Goal: Task Accomplishment & Management: Use online tool/utility

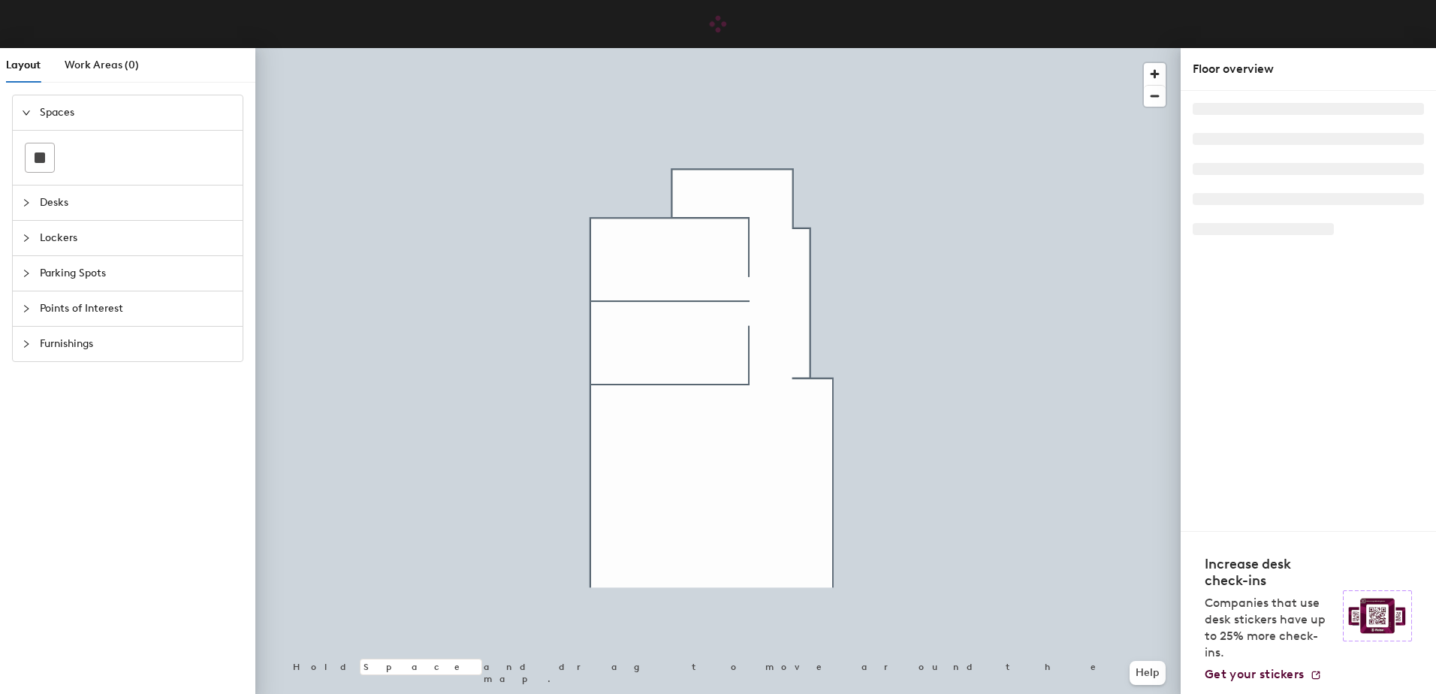
click at [24, 340] on icon "collapsed" at bounding box center [26, 343] width 9 height 9
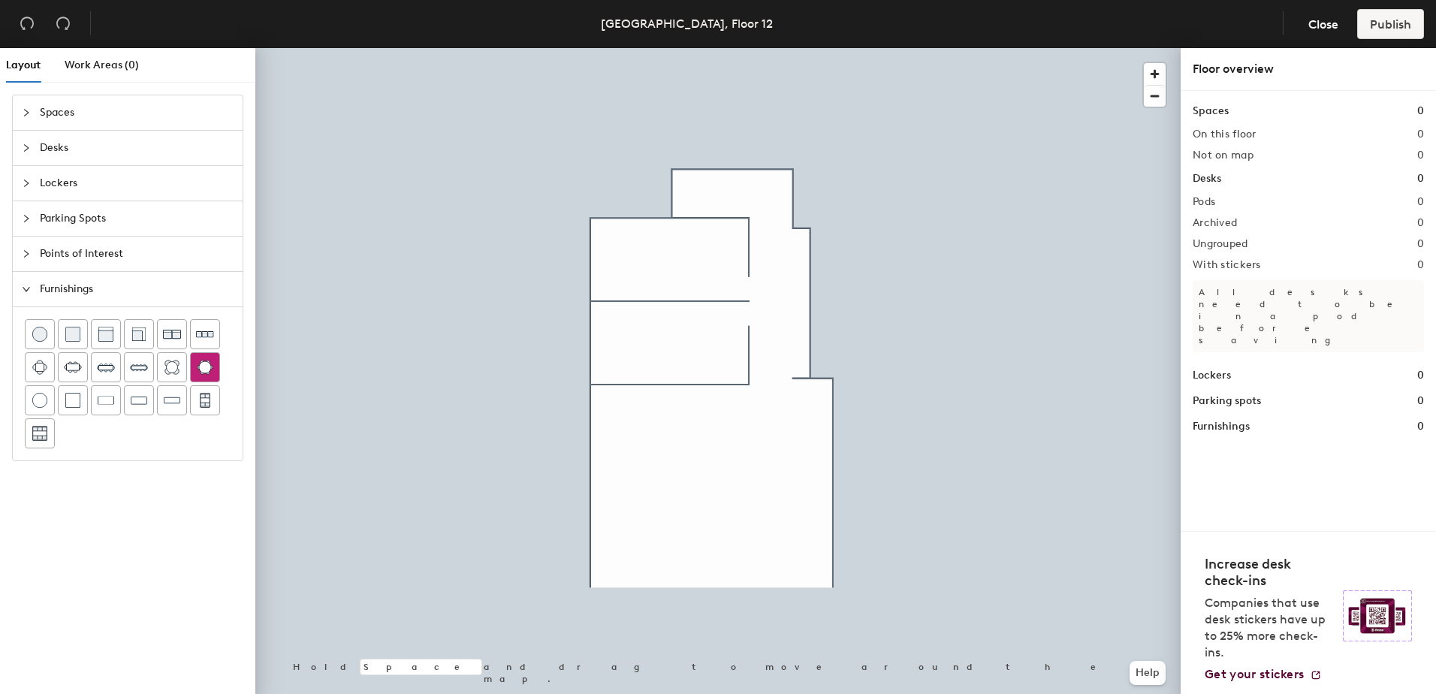
click at [642, 261] on div "Layout Work Areas (0) Spaces Desks Lockers Parking Spots Points of Interest Fur…" at bounding box center [718, 374] width 1436 height 652
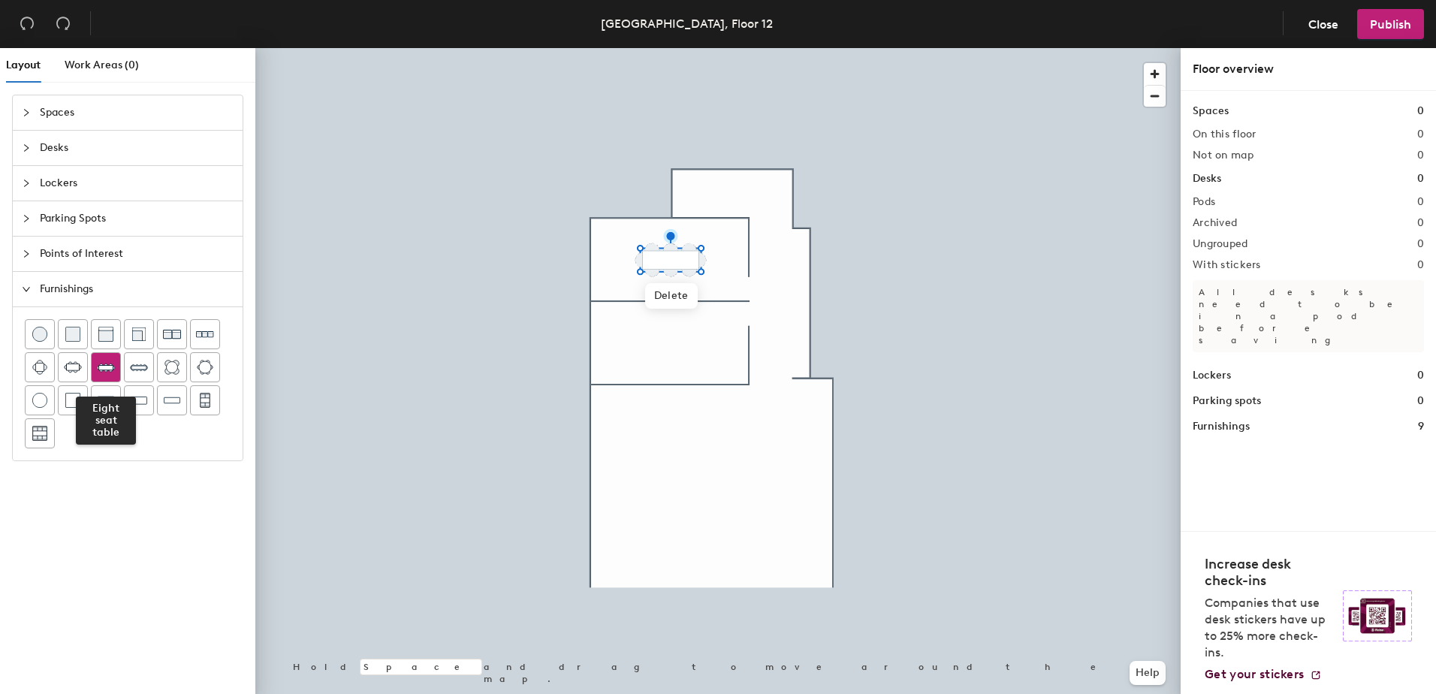
click at [117, 360] on div at bounding box center [106, 367] width 29 height 29
click at [670, 338] on div "Layout Work Areas (0) Spaces Desks Lockers Parking Spots Points of Interest Fur…" at bounding box center [718, 374] width 1436 height 652
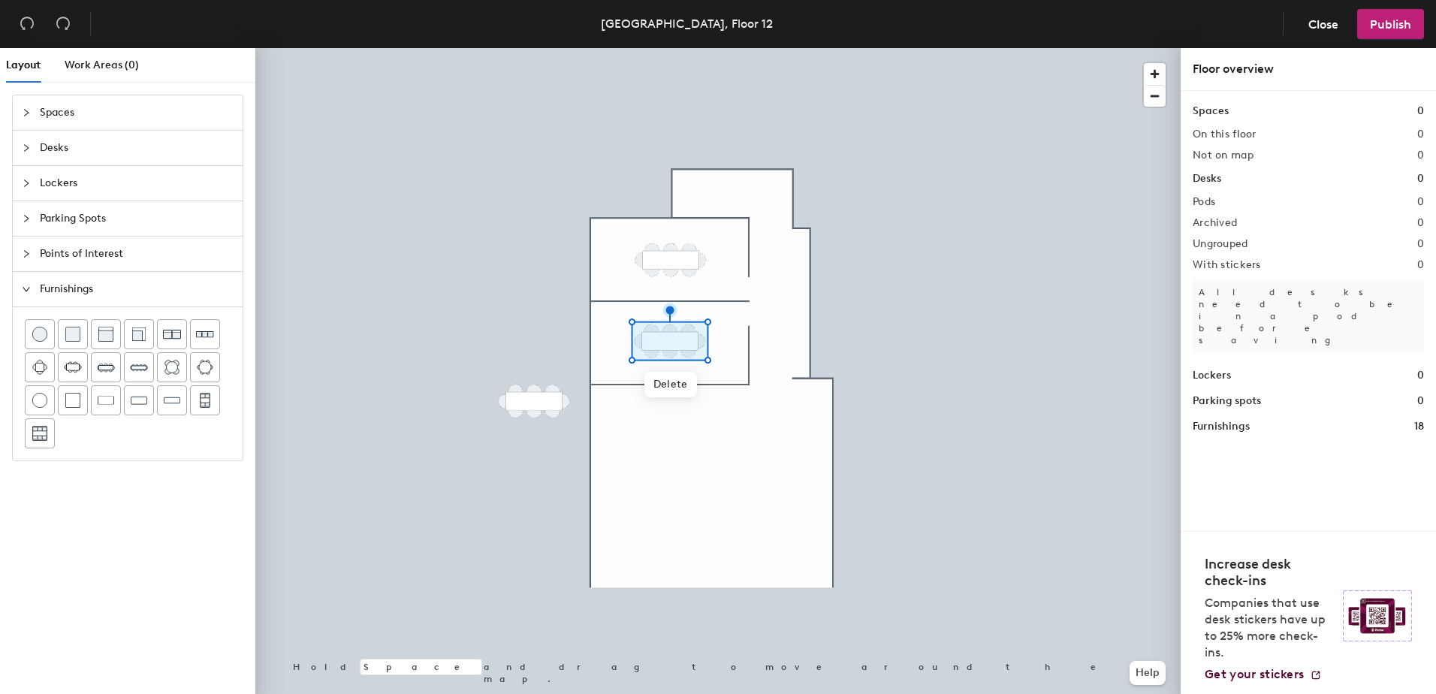
click at [40, 117] on span "Spaces" at bounding box center [137, 112] width 194 height 35
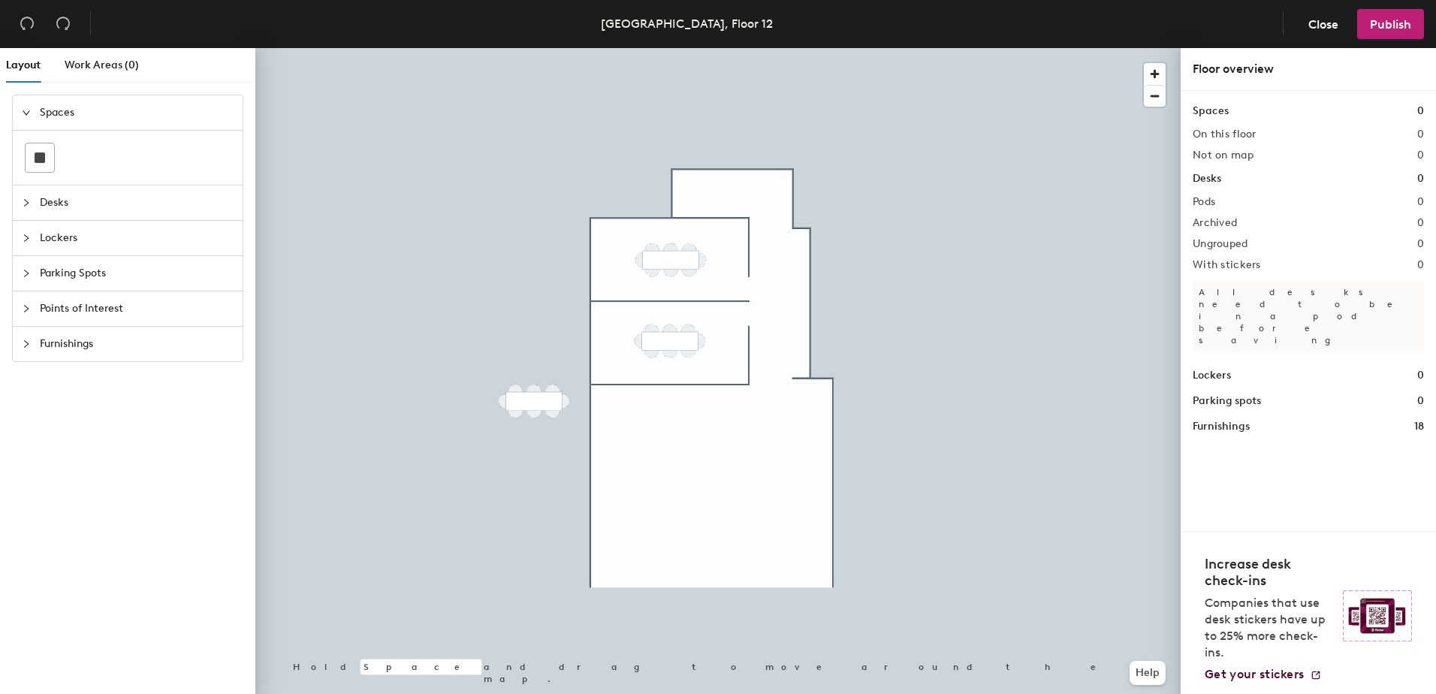
click at [520, 48] on div at bounding box center [717, 48] width 925 height 0
click at [453, 48] on div at bounding box center [717, 48] width 925 height 0
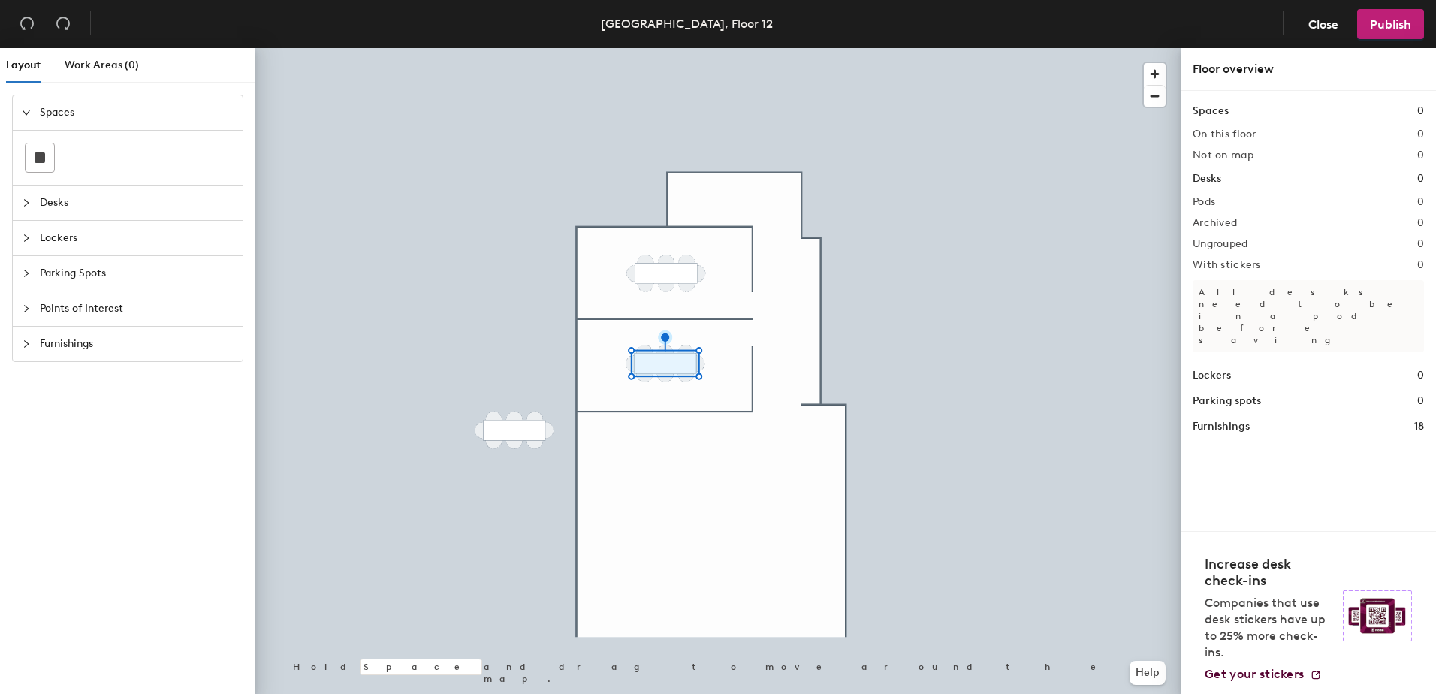
click at [539, 48] on div at bounding box center [717, 48] width 925 height 0
click at [542, 48] on div at bounding box center [717, 48] width 925 height 0
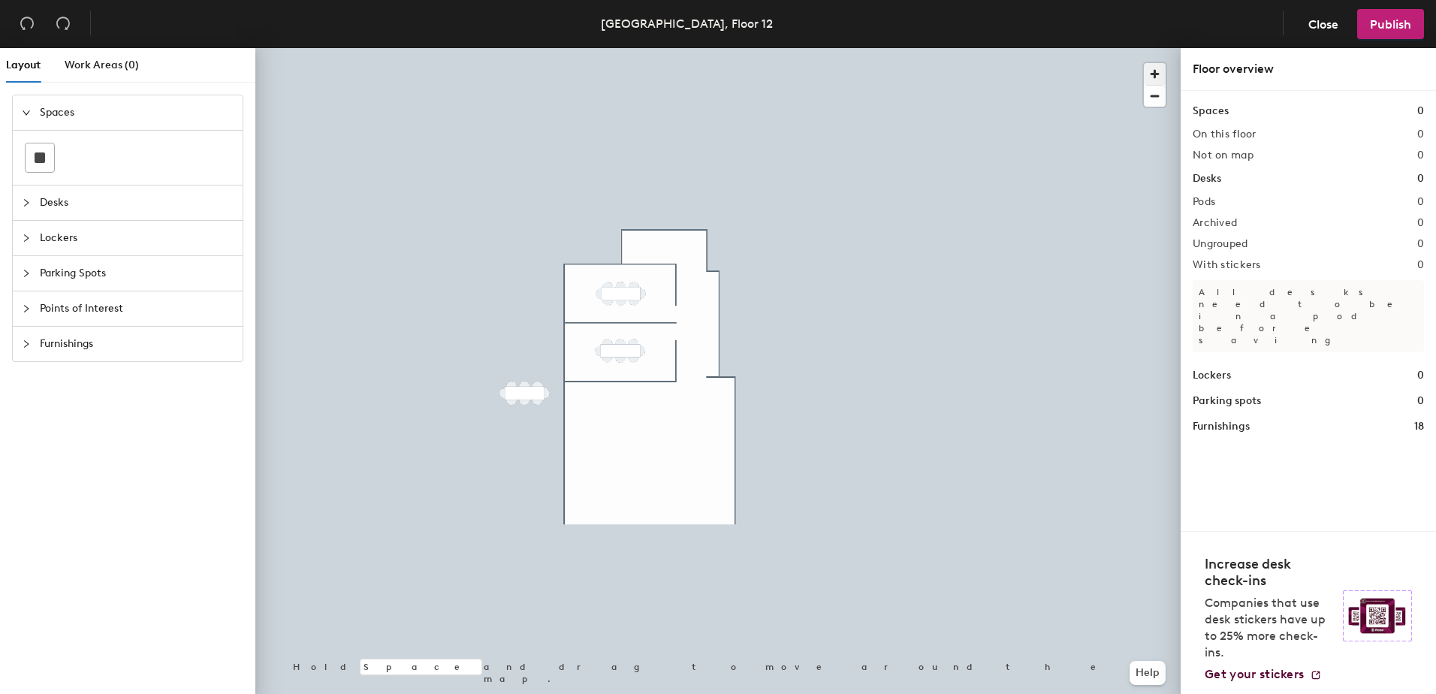
click at [1150, 74] on span "button" at bounding box center [1155, 74] width 22 height 22
click at [1159, 94] on span "button" at bounding box center [1155, 96] width 22 height 21
click at [511, 48] on div at bounding box center [717, 48] width 925 height 0
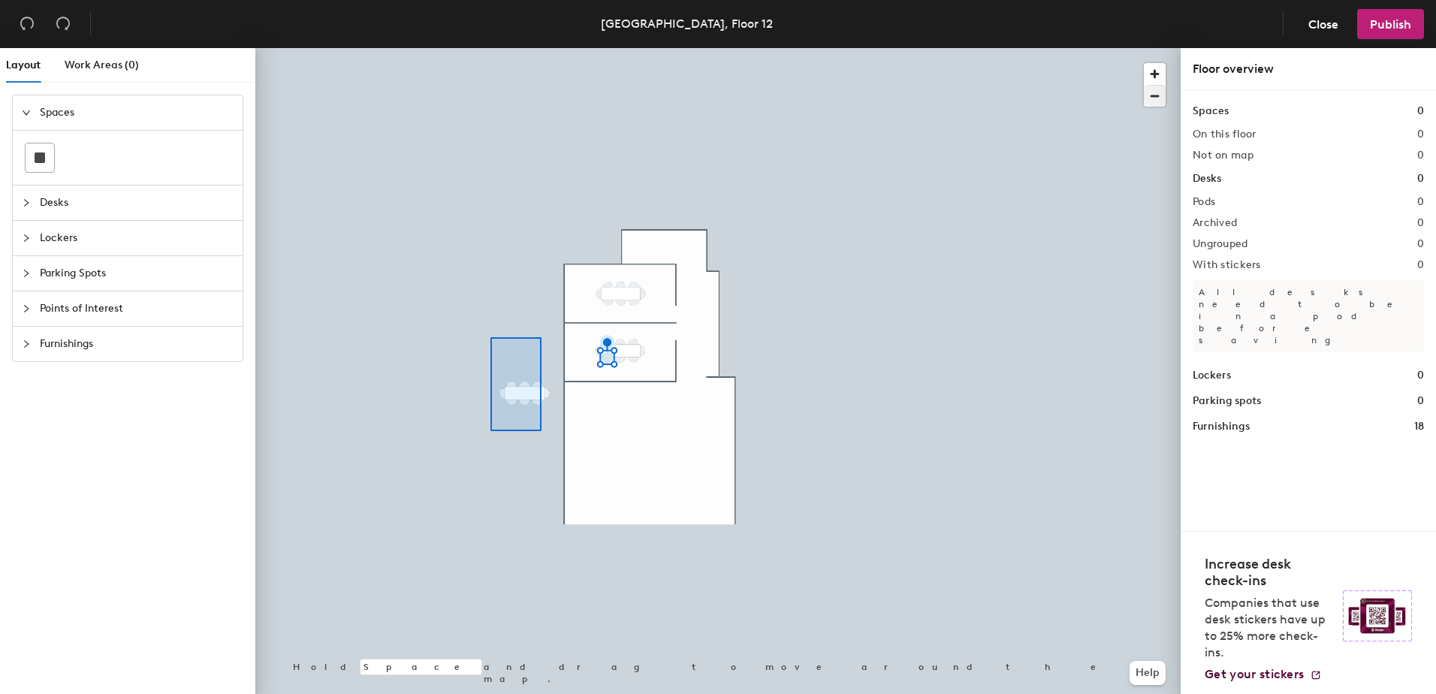
click at [490, 48] on div at bounding box center [717, 48] width 925 height 0
click at [25, 197] on div at bounding box center [31, 202] width 18 height 17
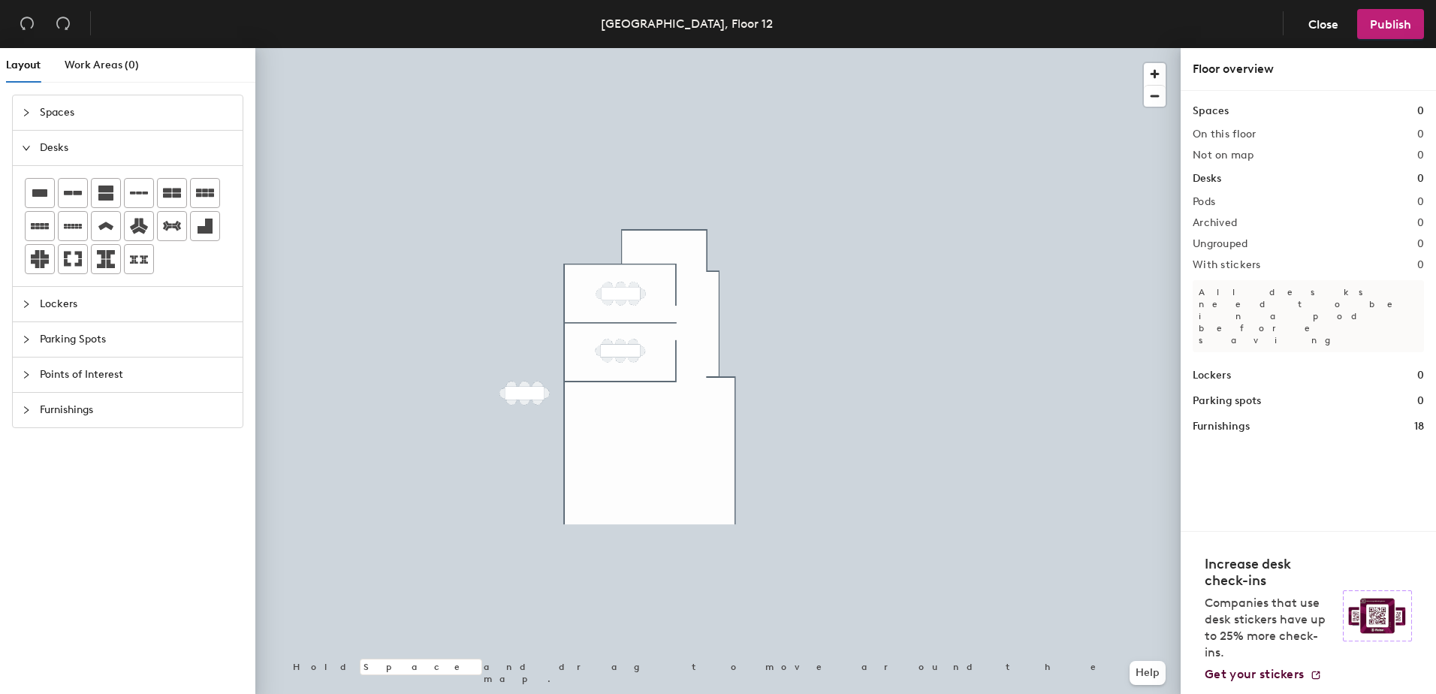
click at [582, 417] on div "Layout Work Areas (0) Spaces Desks Lockers Parking Spots Points of Interest Fur…" at bounding box center [718, 374] width 1436 height 652
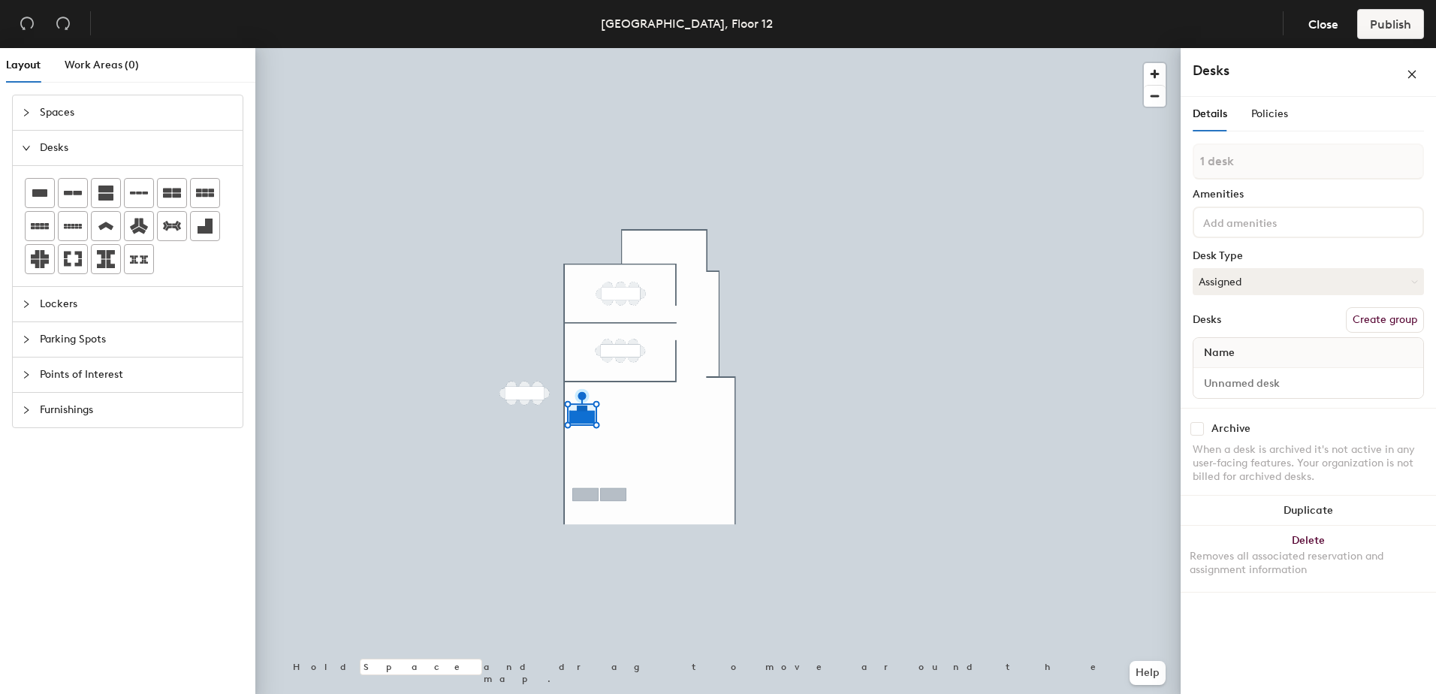
click at [599, 495] on div "Layout Work Areas (0) Spaces Desks Lockers Parking Spots Points of Interest Fur…" at bounding box center [718, 374] width 1436 height 652
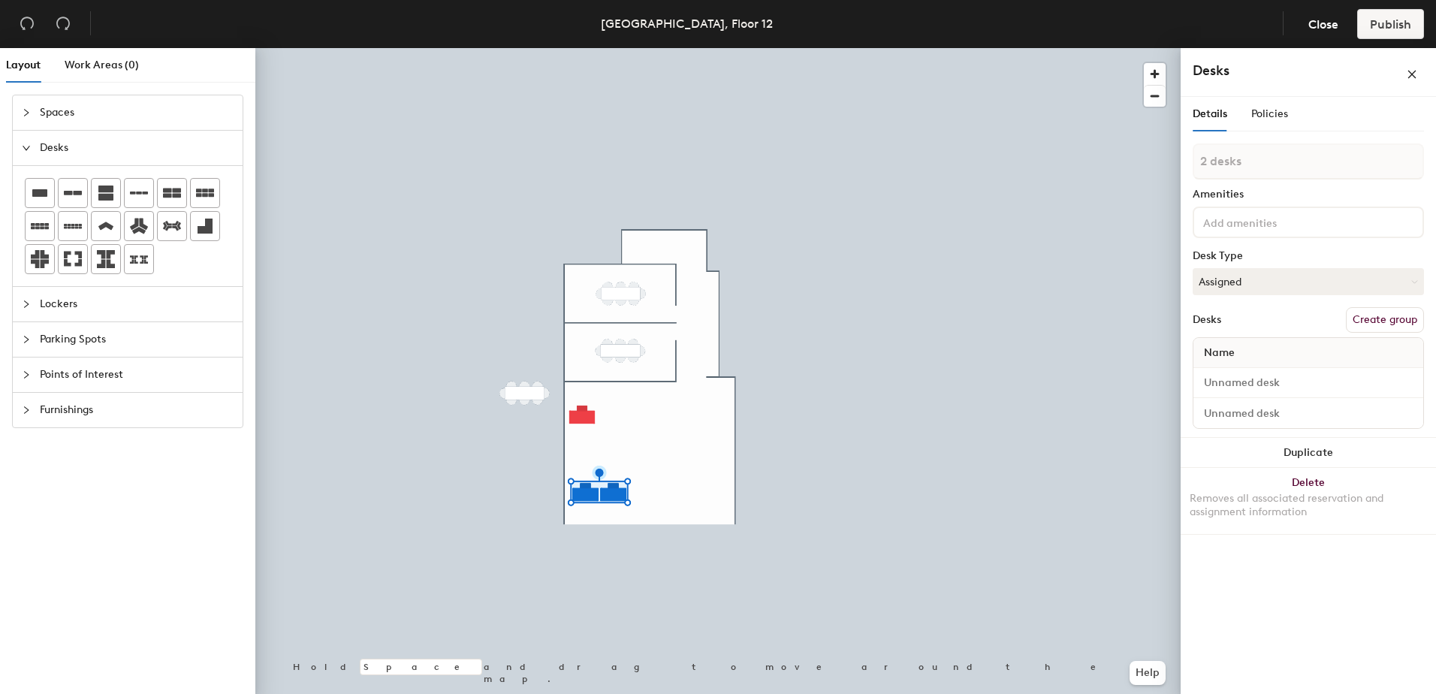
click at [598, 441] on div "Layout Work Areas (0) Spaces Desks Lockers Parking Spots Points of Interest Fur…" at bounding box center [718, 374] width 1436 height 652
type input "1 desk"
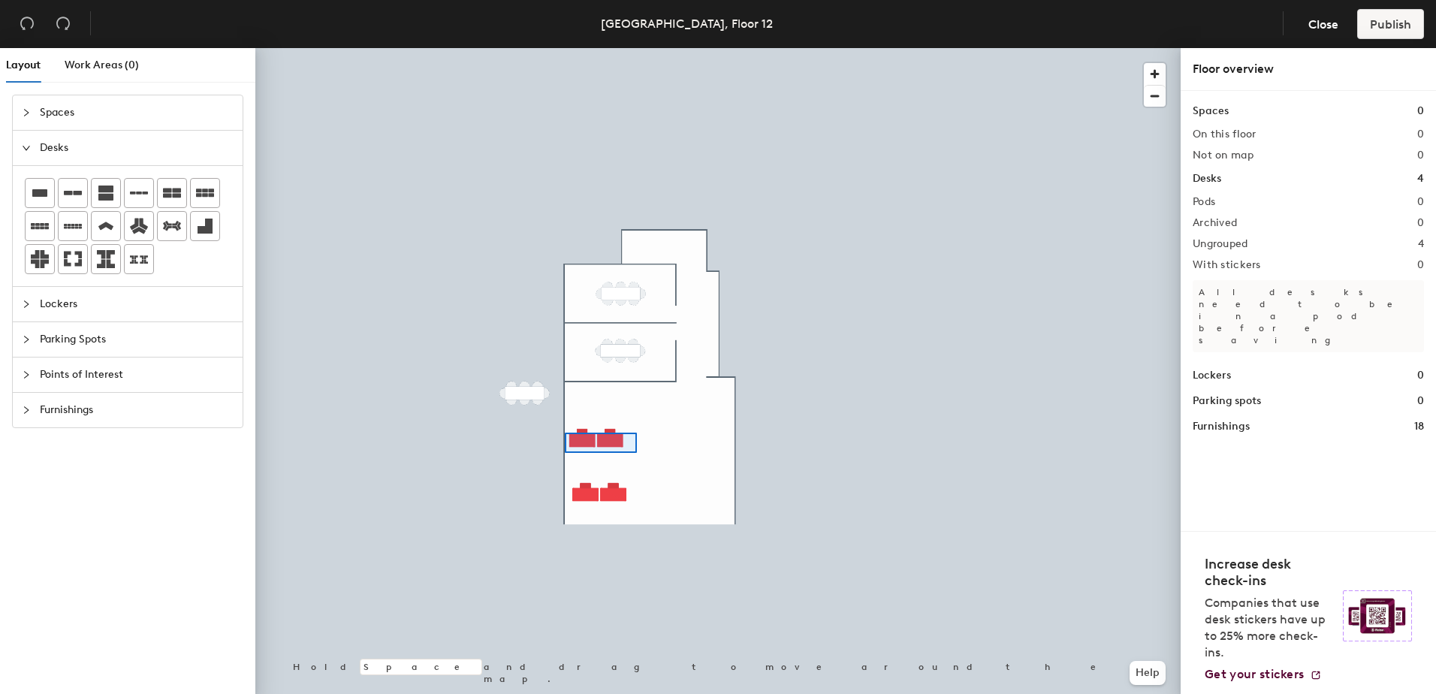
drag, startPoint x: 72, startPoint y: 192, endPoint x: 234, endPoint y: 262, distance: 175.9
click at [565, 48] on div at bounding box center [717, 48] width 925 height 0
click at [598, 479] on div "Layout Work Areas (0) Spaces Desks Lockers Parking Spots Points of Interest Fur…" at bounding box center [718, 374] width 1436 height 652
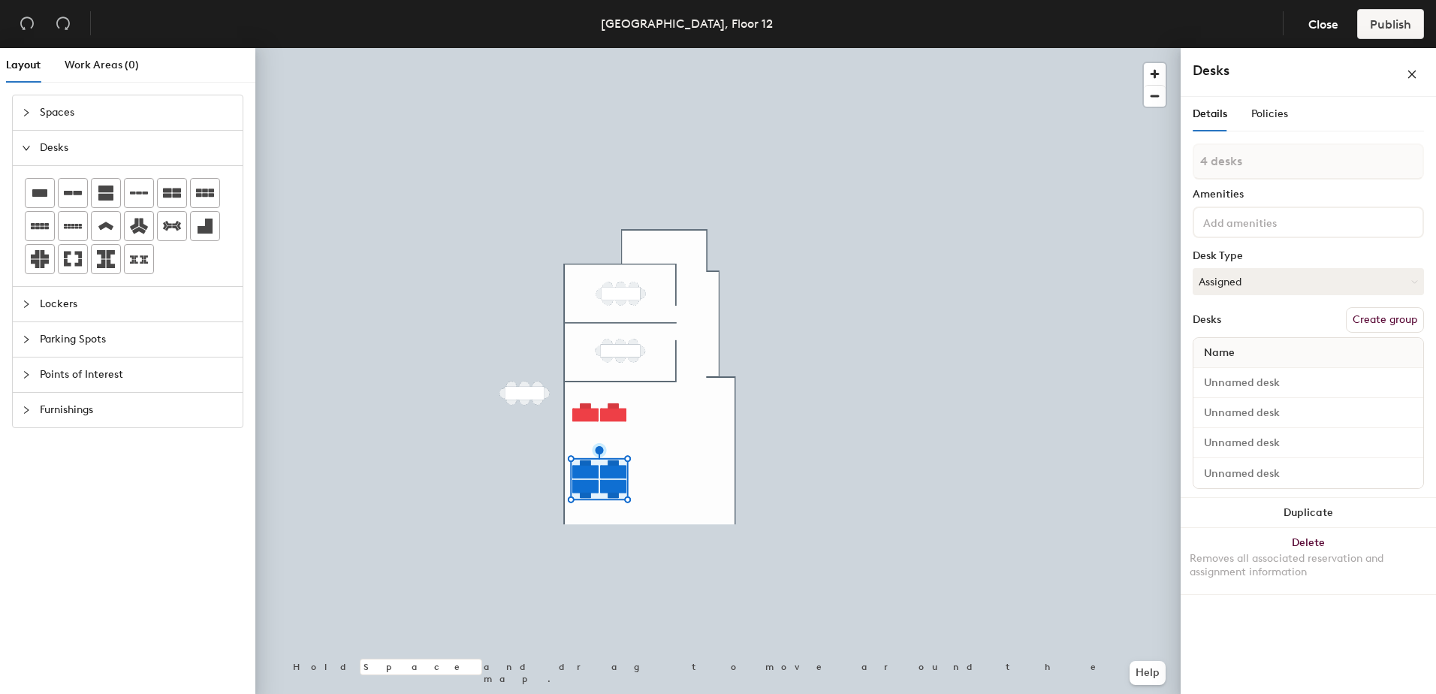
click at [690, 478] on div "Layout Work Areas (0) Spaces Desks Lockers Parking Spots Points of Interest Fur…" at bounding box center [718, 374] width 1436 height 652
click at [29, 409] on icon "collapsed" at bounding box center [26, 409] width 9 height 9
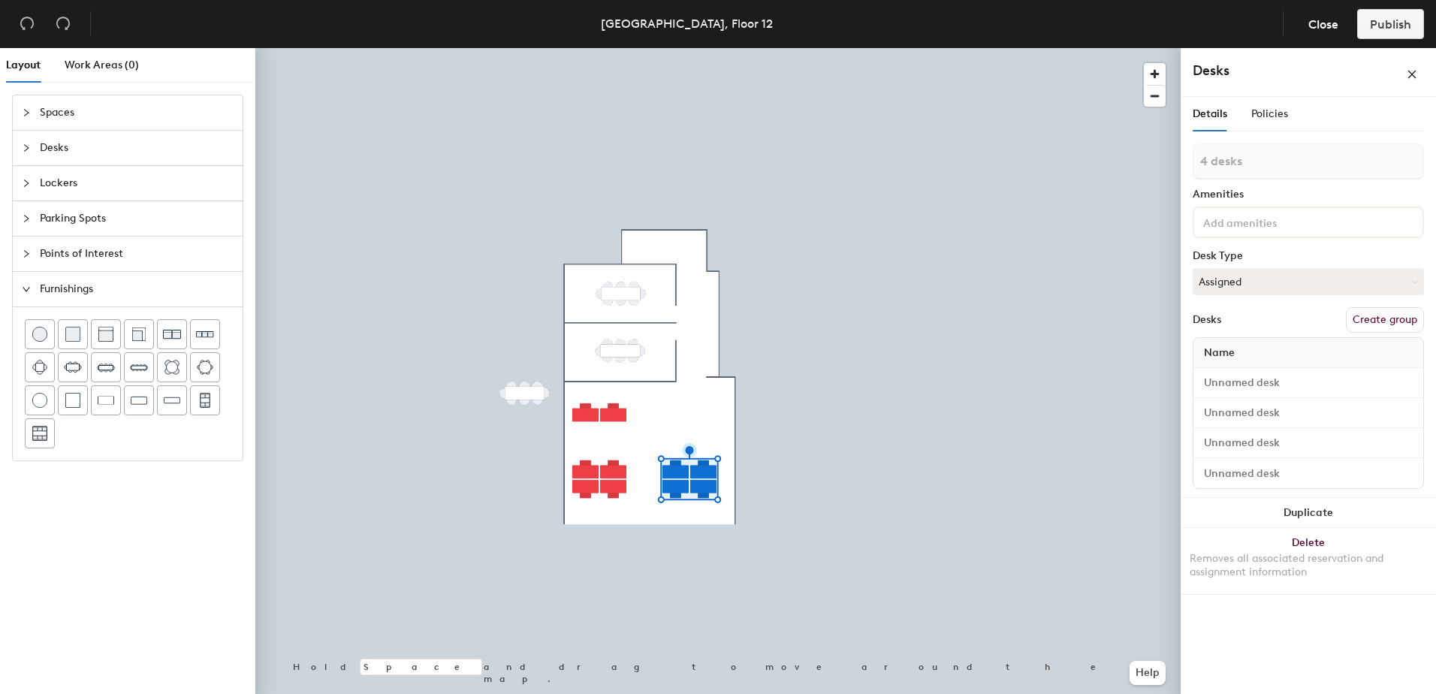
click at [22, 252] on icon "collapsed" at bounding box center [26, 253] width 9 height 9
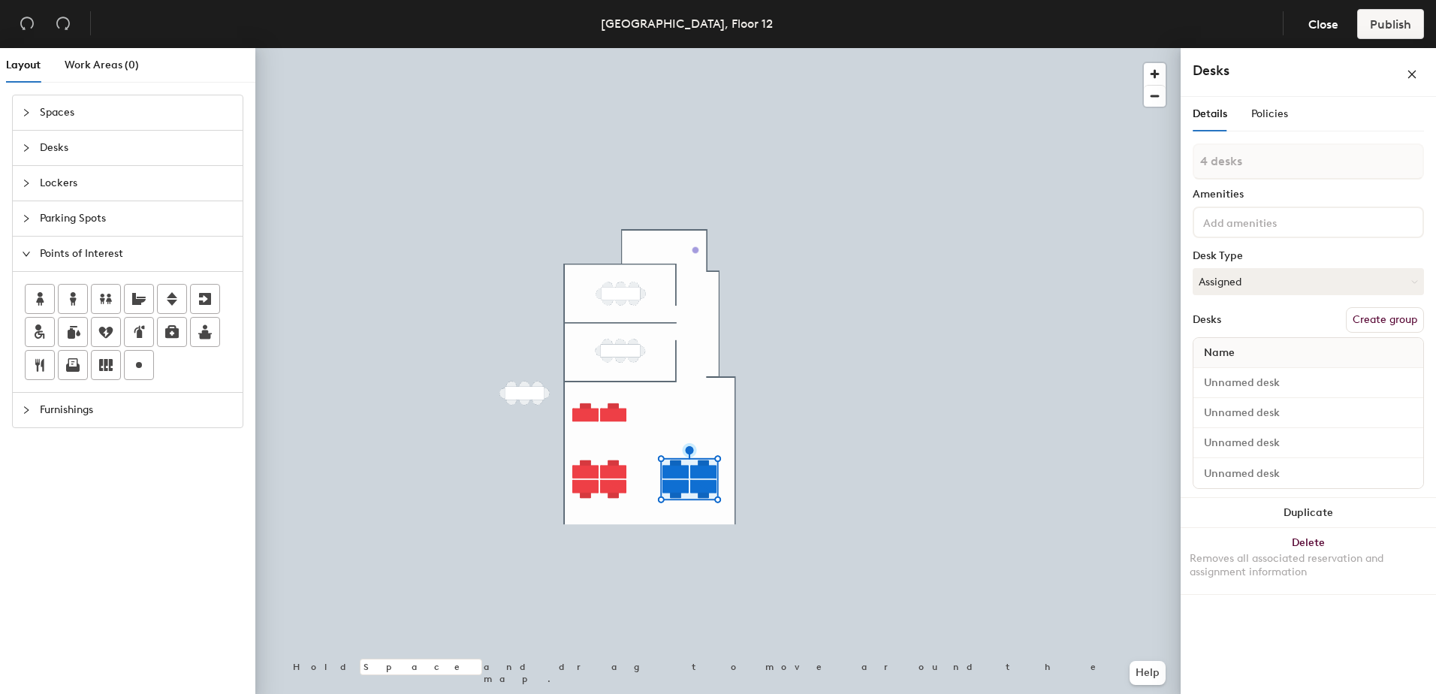
click at [698, 250] on div "Layout Work Areas (0) Spaces Desks Lockers Parking Spots Points of Interest Fur…" at bounding box center [718, 374] width 1436 height 652
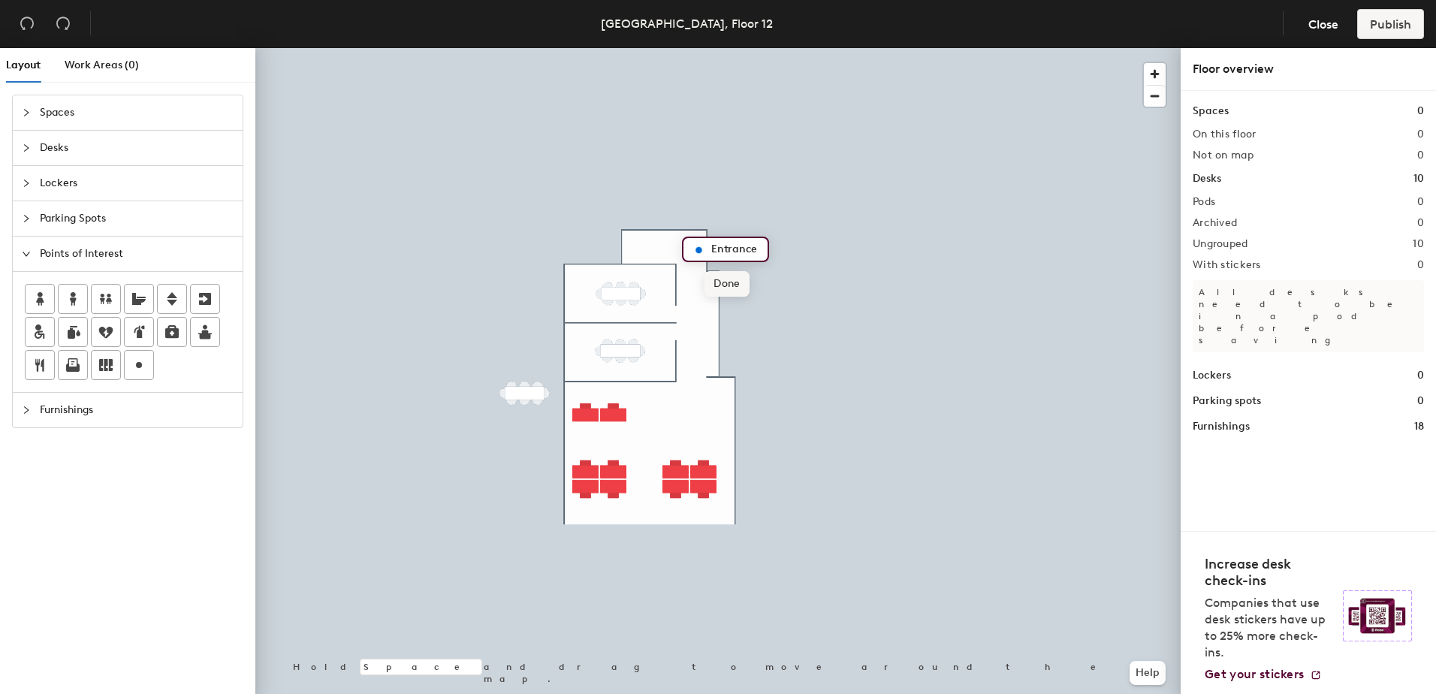
type input "Entrance"
click at [735, 282] on span "Done" at bounding box center [726, 284] width 44 height 26
click at [710, 330] on div "Layout Work Areas (0) Spaces Desks Lockers Parking Spots Points of Interest Fur…" at bounding box center [718, 374] width 1436 height 652
type input "Cupboard"
click at [740, 368] on span "Done" at bounding box center [738, 364] width 44 height 26
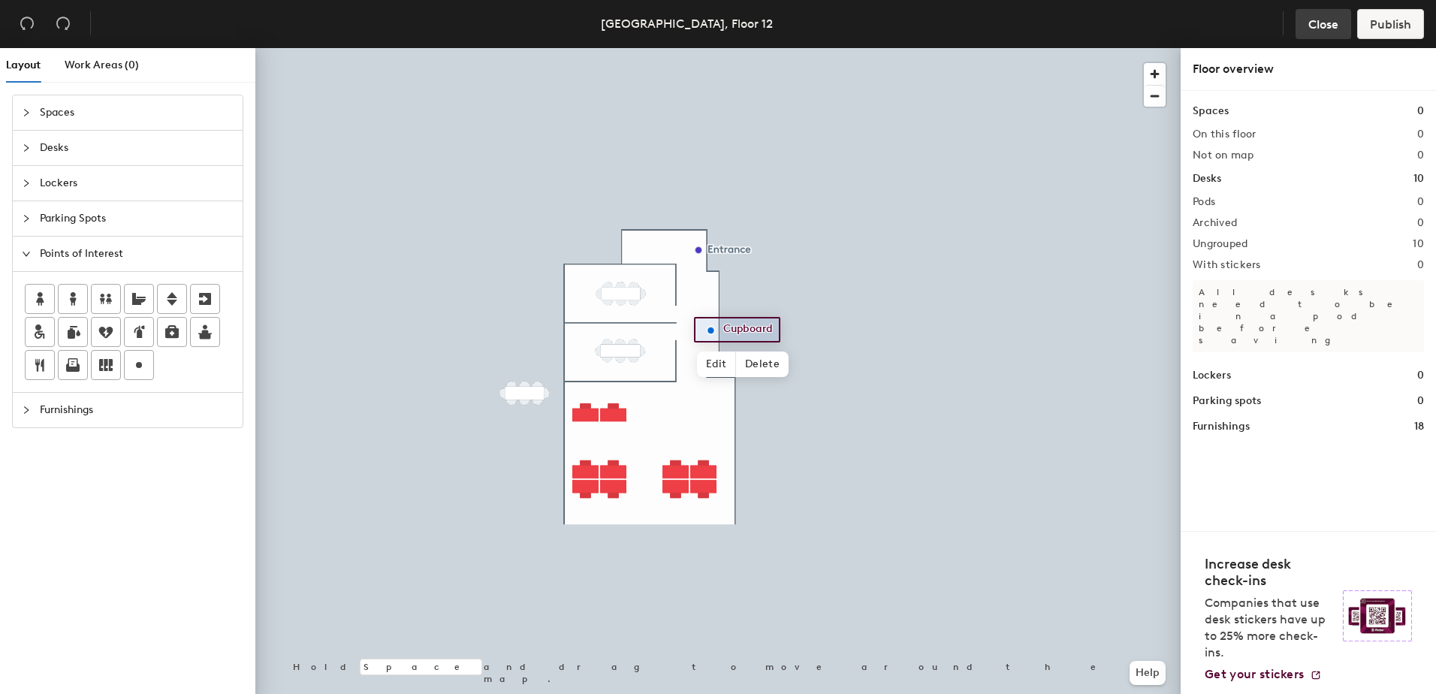
click at [1321, 25] on span "Close" at bounding box center [1323, 24] width 30 height 14
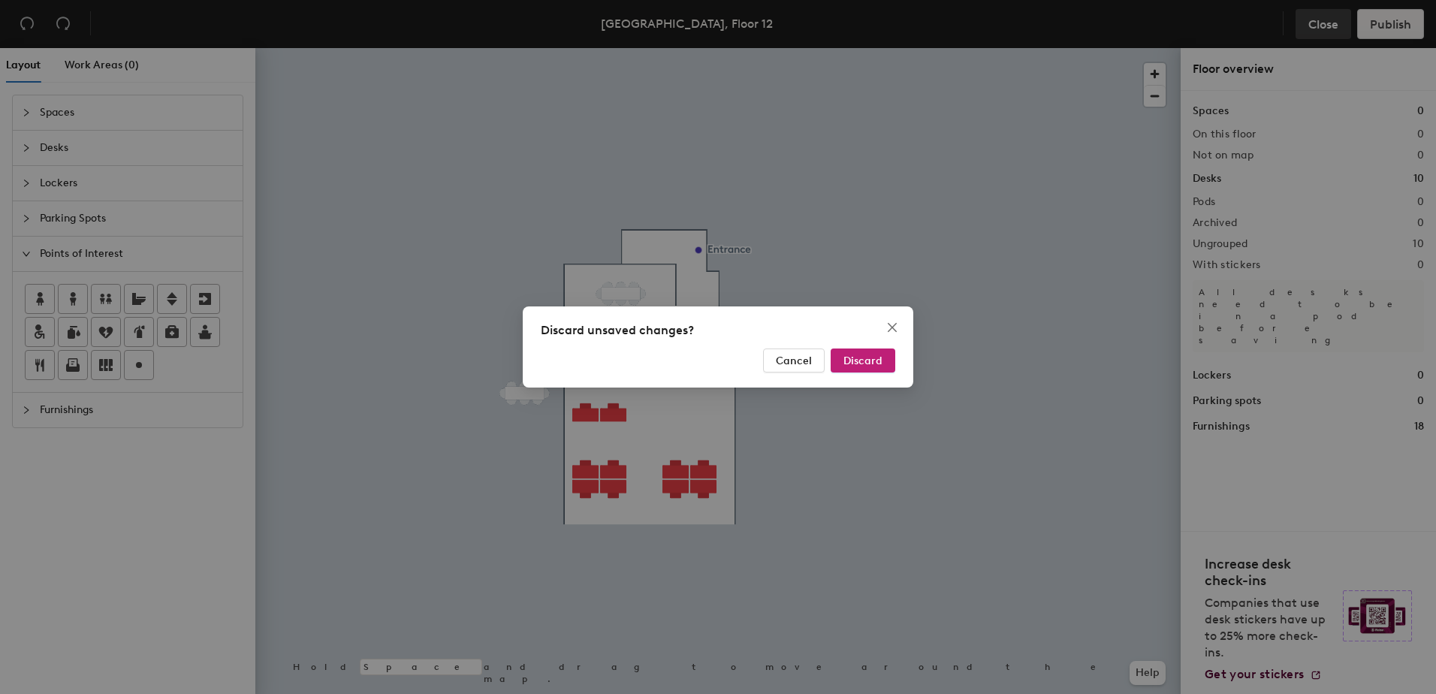
click at [1321, 25] on div "Discard unsaved changes? Cancel Discard" at bounding box center [718, 347] width 1436 height 694
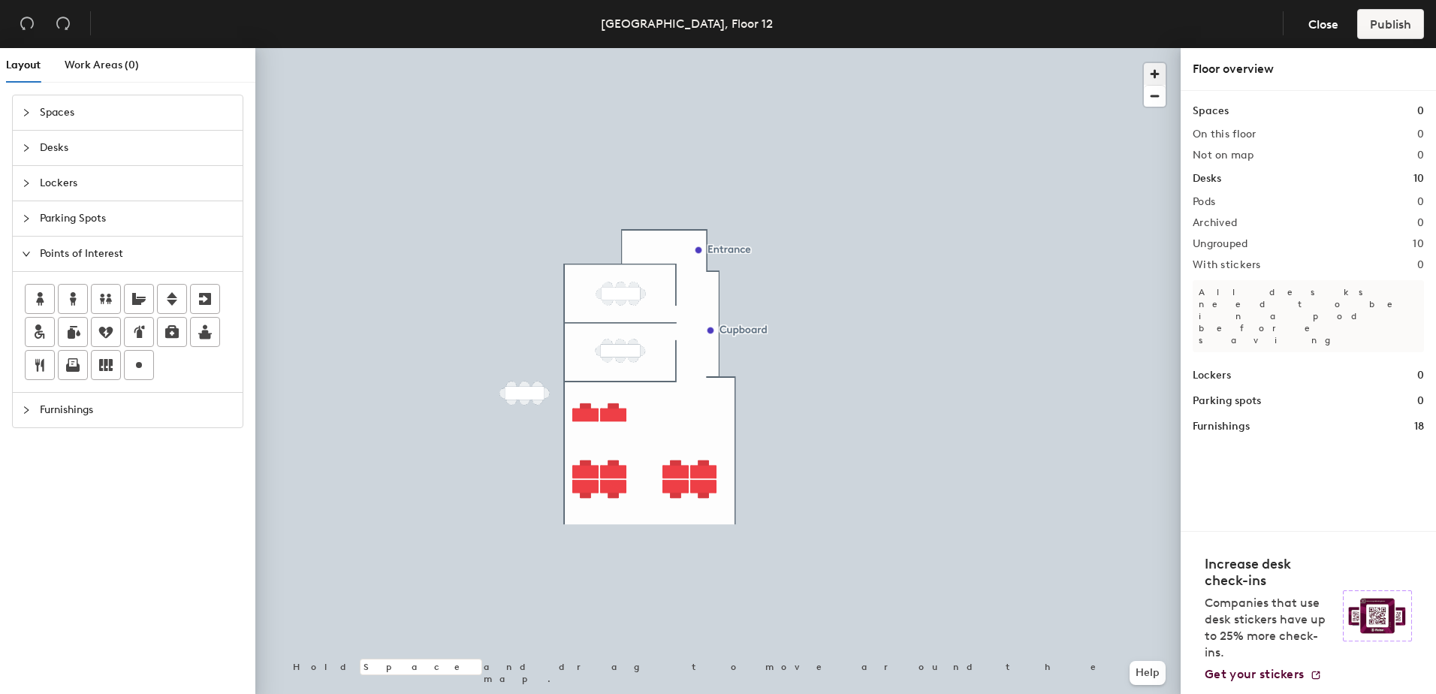
click at [1157, 72] on span "button" at bounding box center [1155, 74] width 22 height 22
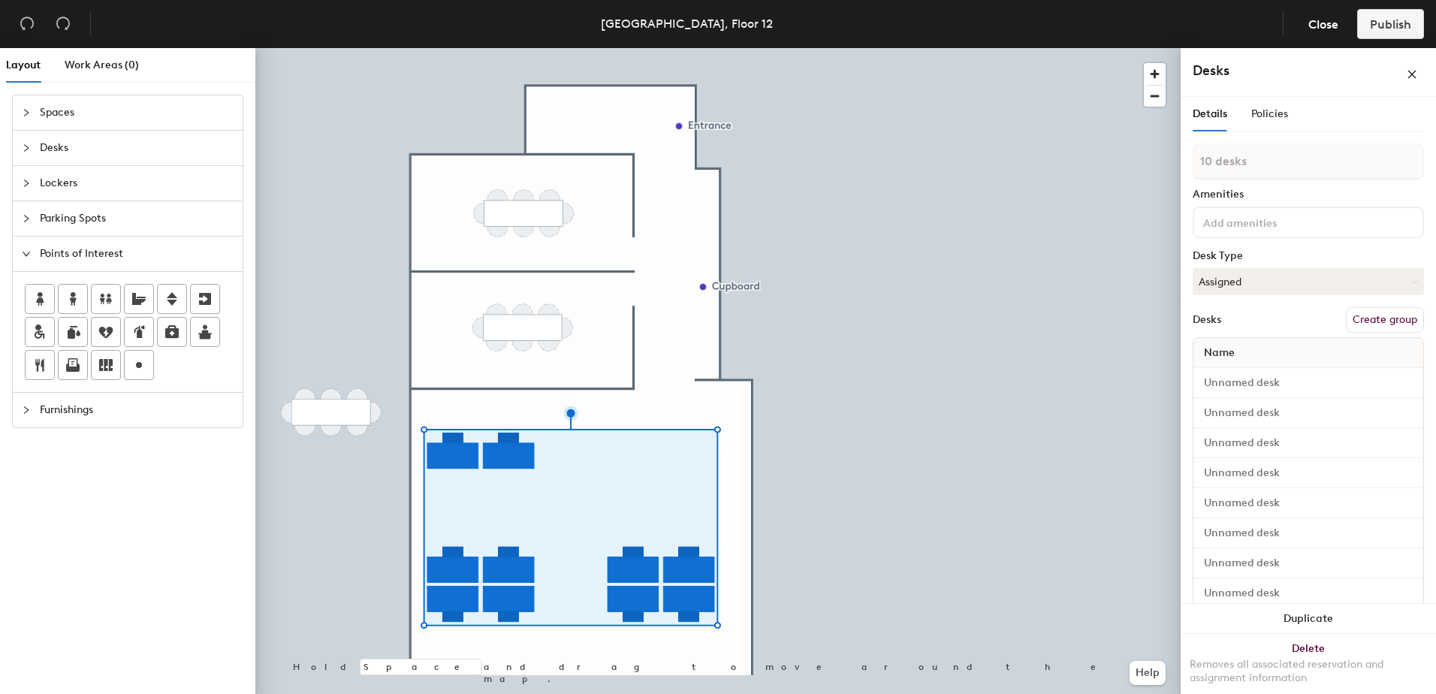
click at [1361, 315] on button "Create group" at bounding box center [1385, 320] width 78 height 26
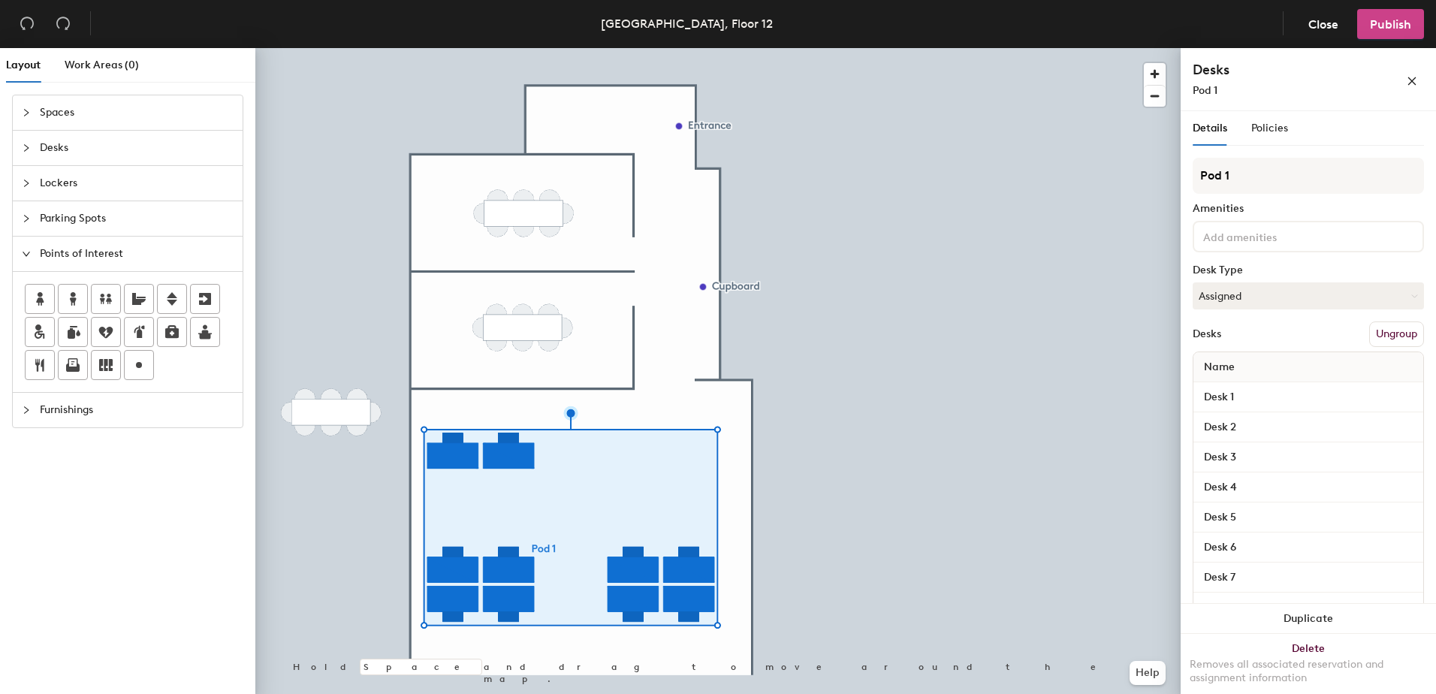
click at [1394, 32] on button "Publish" at bounding box center [1390, 24] width 67 height 30
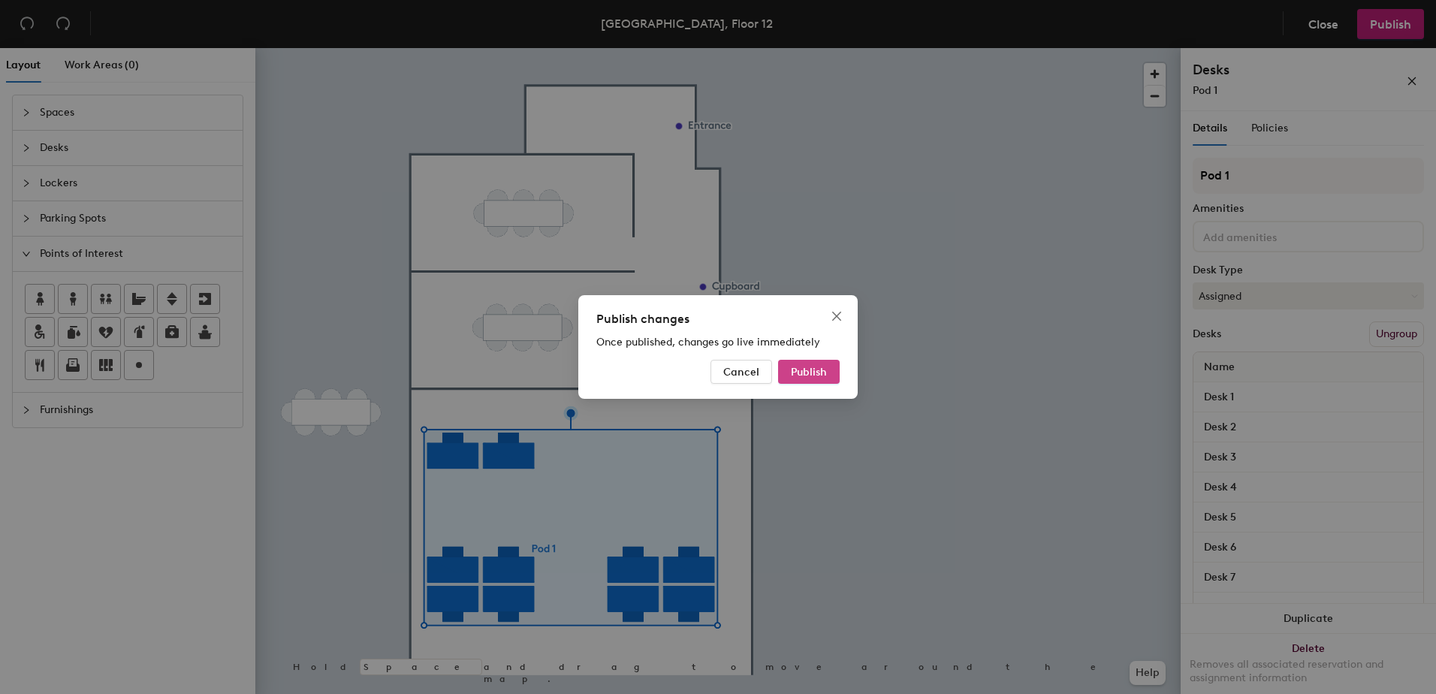
click at [812, 369] on span "Publish" at bounding box center [809, 372] width 36 height 13
